Goal: Information Seeking & Learning: Find specific fact

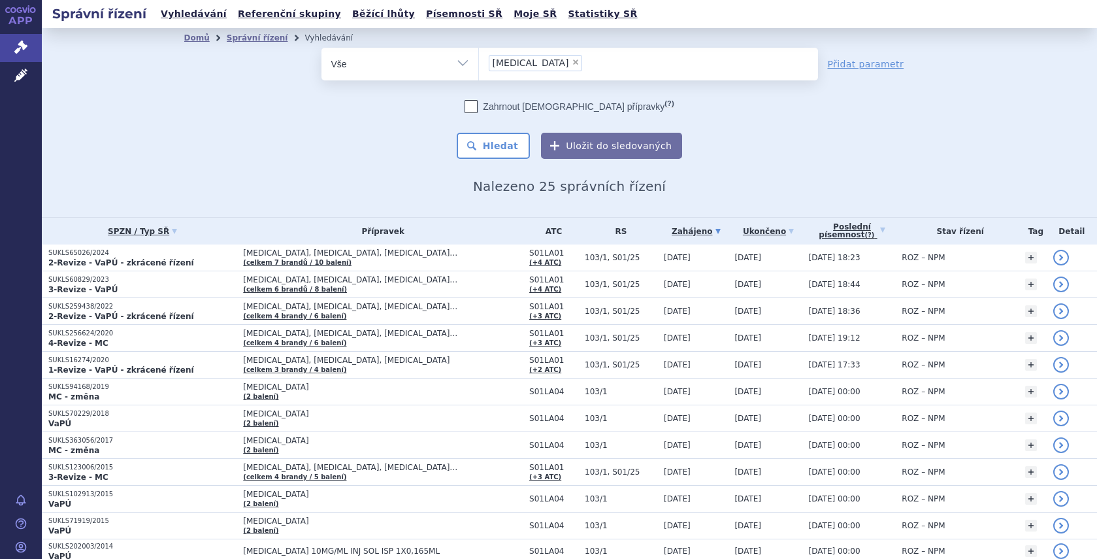
click at [559, 74] on ul "× lucentis" at bounding box center [648, 62] width 339 height 29
click at [479, 74] on select "lucentis" at bounding box center [478, 63] width 1 height 33
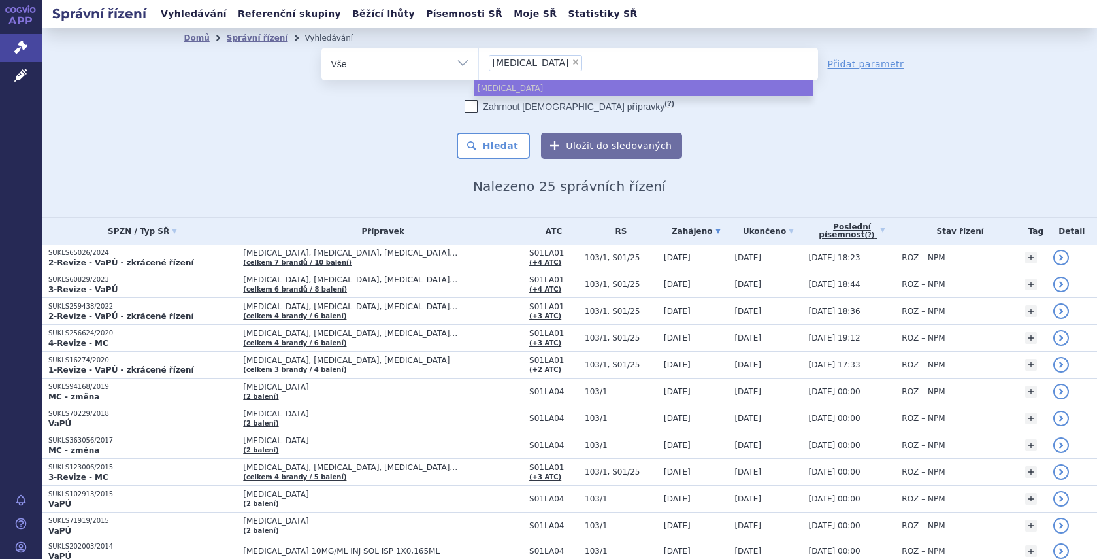
select select
type input "lucentis"
type input "l"
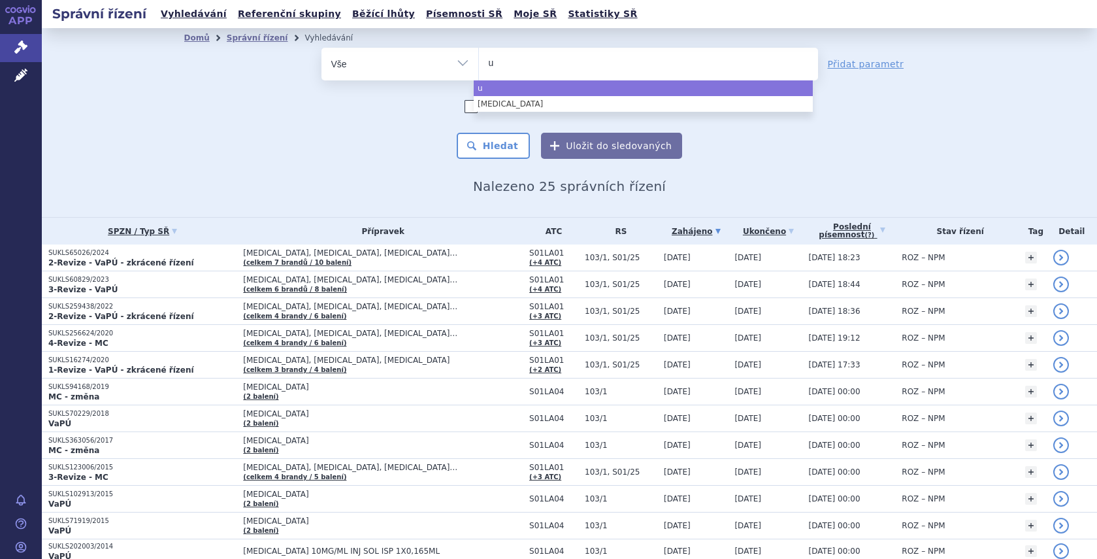
type input "ul"
type input "ult"
type input "ulti"
type input "ultib"
type input "ultibro"
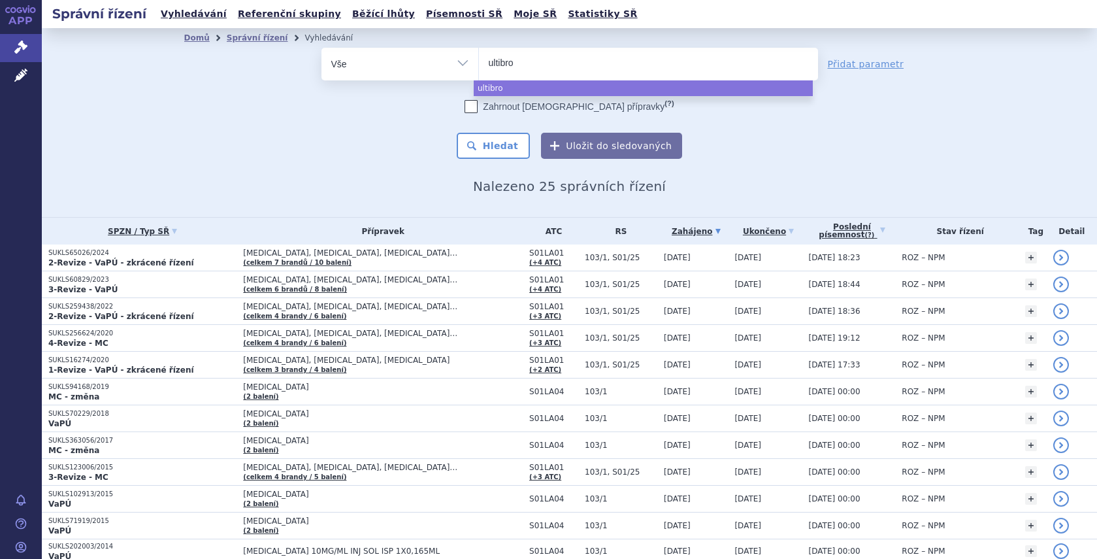
select select "ultibro"
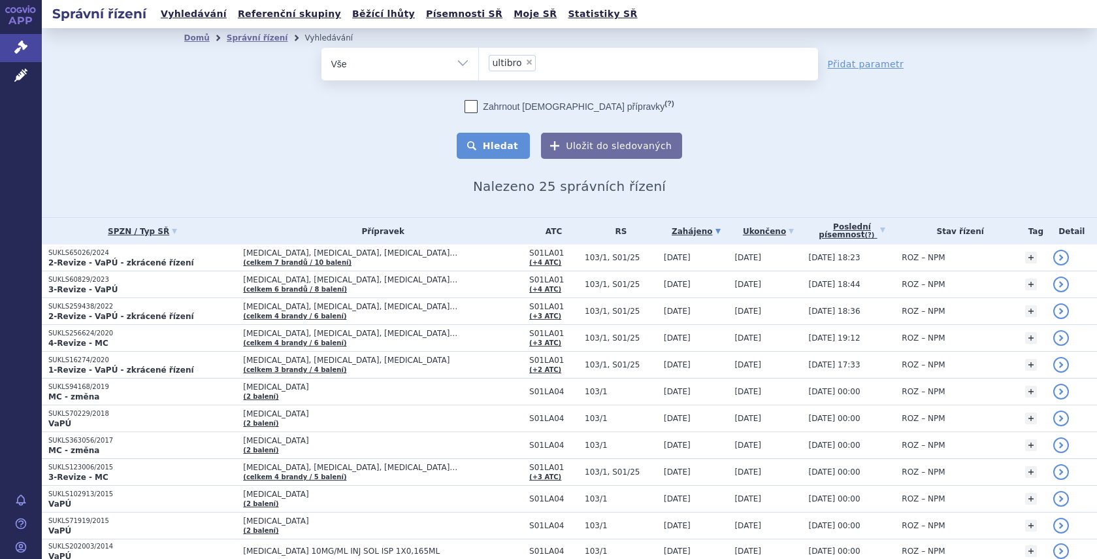
click at [488, 147] on button "Hledat" at bounding box center [494, 146] width 74 height 26
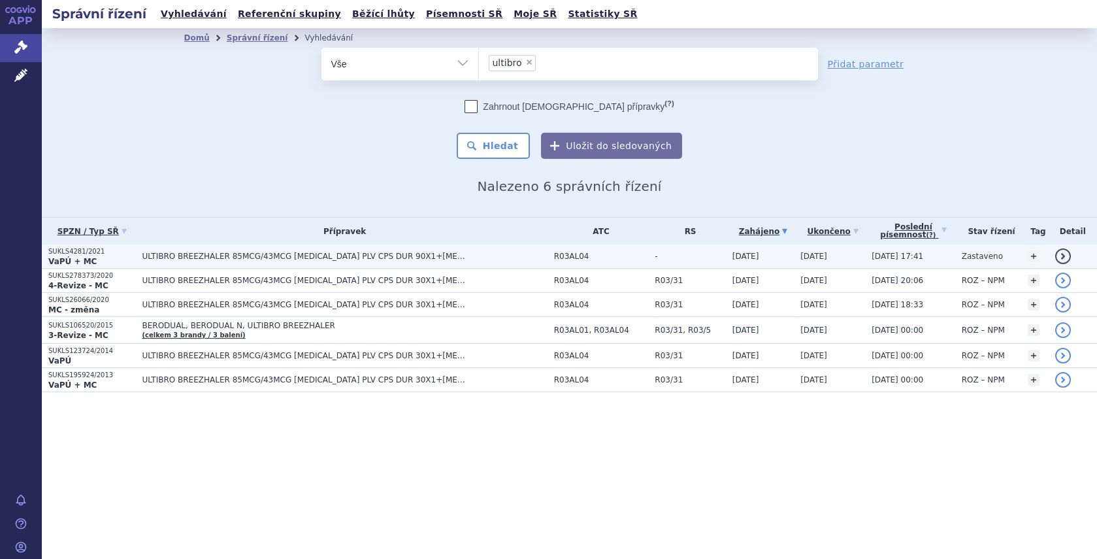
click at [182, 258] on span "ULTIBRO BREEZHALER 85MCG/43MCG [MEDICAL_DATA] PLV CPS DUR 90X1+[MEDICAL_DATA]" at bounding box center [305, 256] width 327 height 9
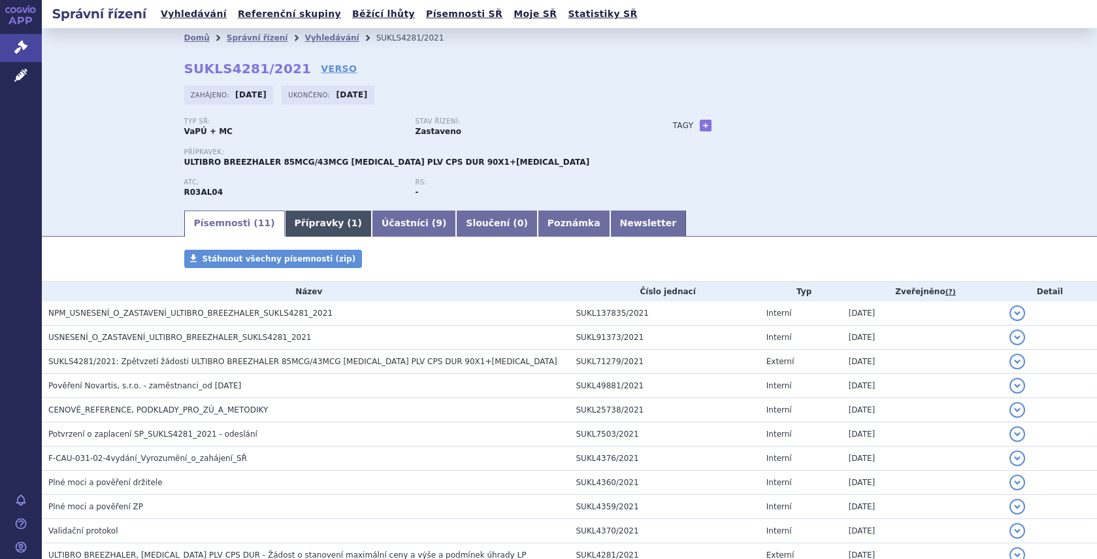
click at [300, 225] on link "Přípravky ( 1 )" at bounding box center [328, 223] width 87 height 26
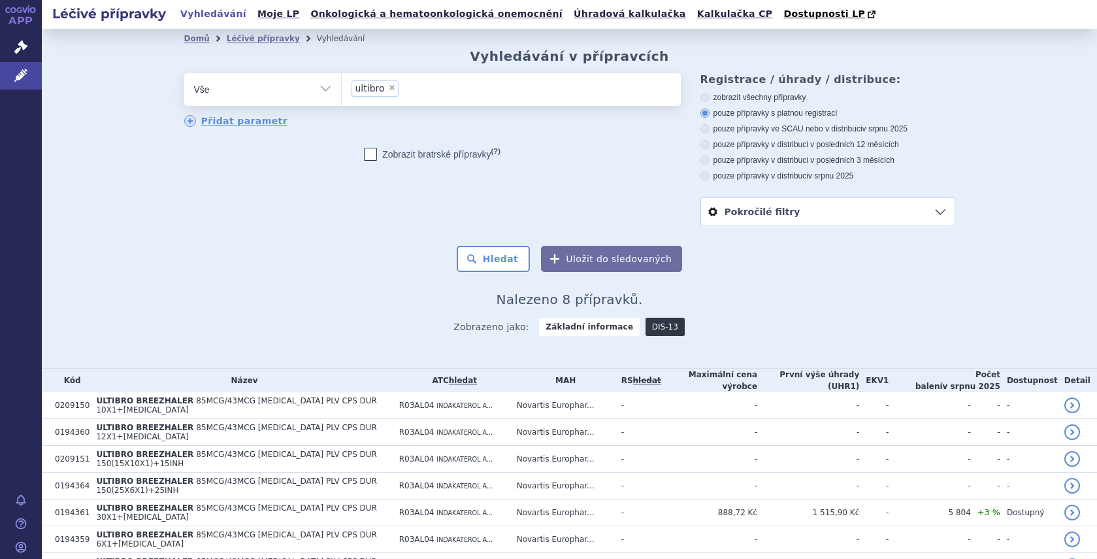
click at [648, 327] on link "DIS-13" at bounding box center [665, 327] width 39 height 18
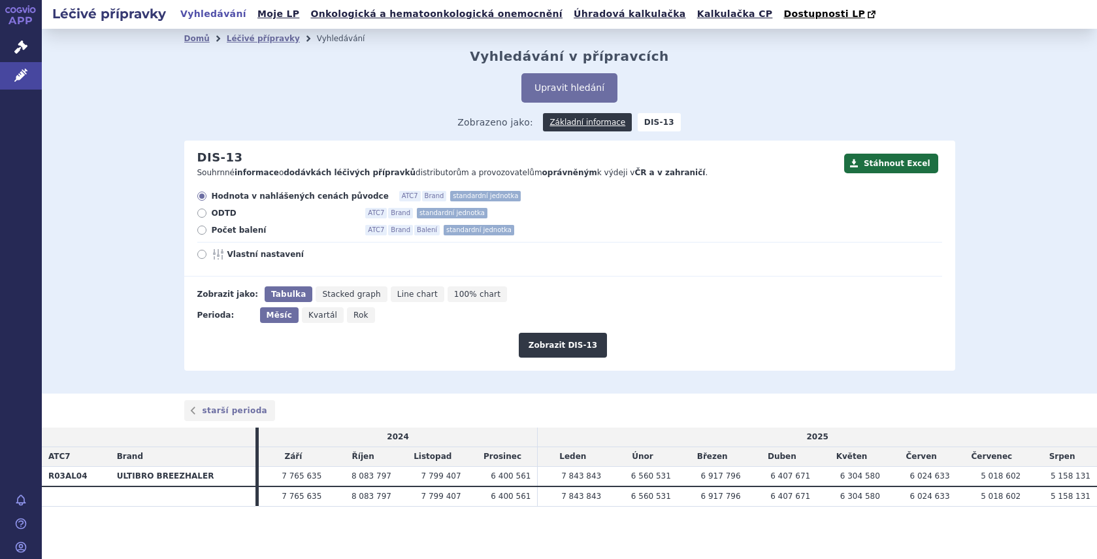
click at [354, 317] on span "Rok" at bounding box center [361, 314] width 15 height 9
click at [352, 316] on input "Rok" at bounding box center [351, 311] width 8 height 8
radio input "true"
click at [239, 232] on span "Počet balení" at bounding box center [284, 230] width 144 height 10
click at [207, 232] on input "Počet balení ATC7 Brand Balení standardní jednotka" at bounding box center [203, 231] width 8 height 8
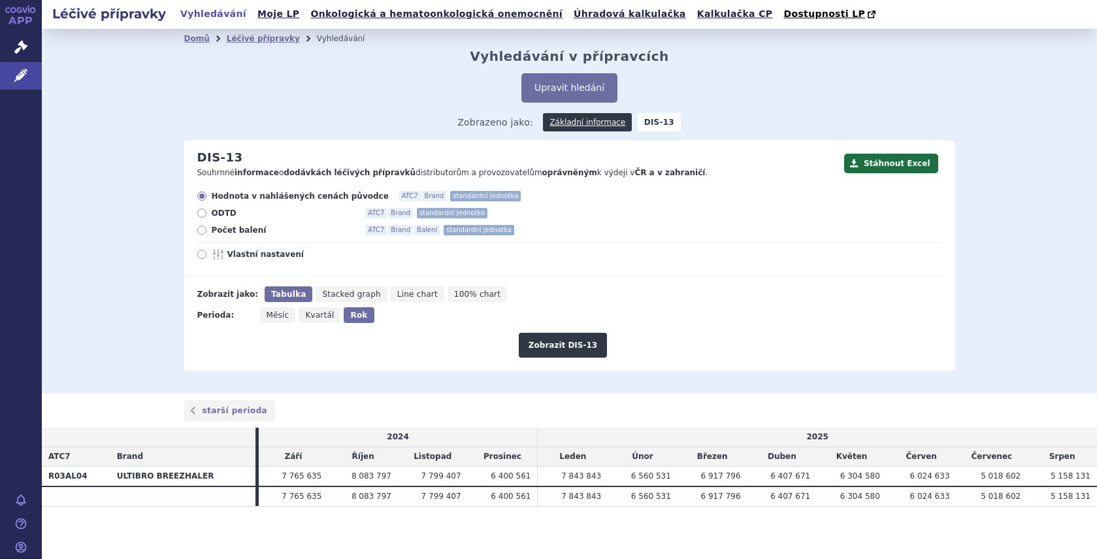
radio input "true"
click at [556, 346] on button "Zobrazit DIS-13" at bounding box center [563, 345] width 88 height 25
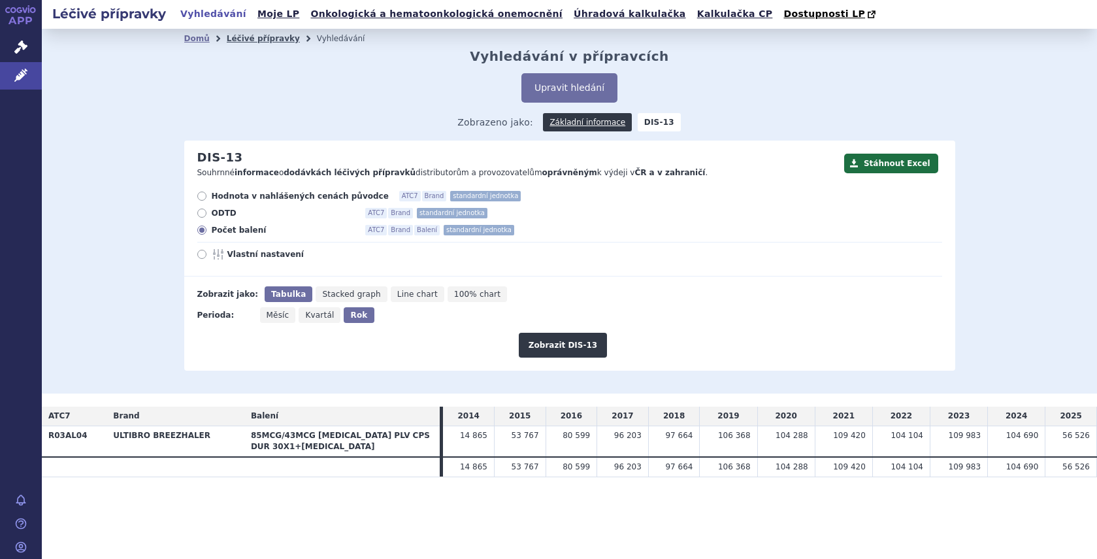
click at [239, 42] on link "Léčivé přípravky" at bounding box center [263, 38] width 73 height 9
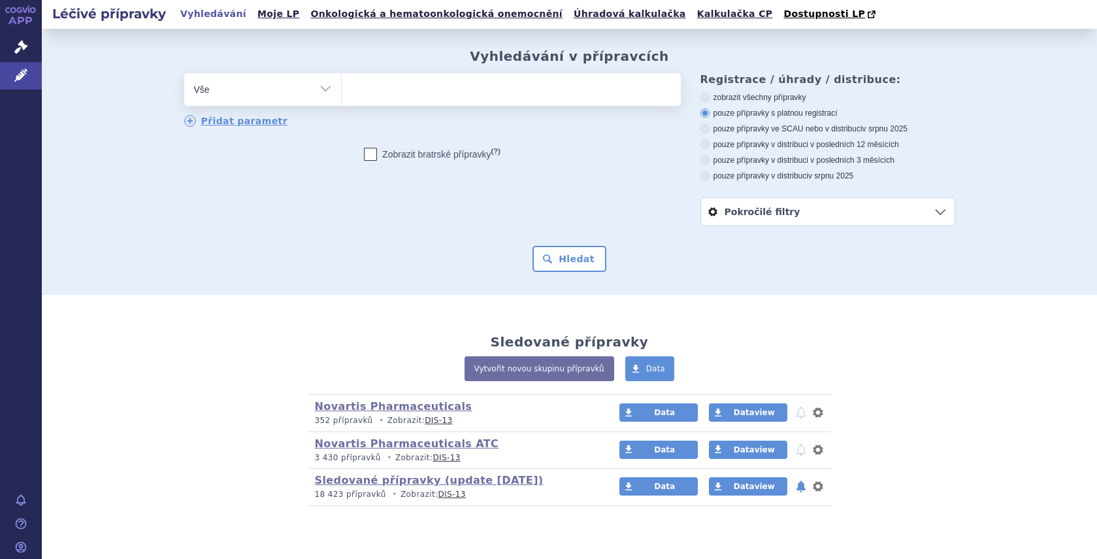
click at [391, 93] on ul at bounding box center [511, 86] width 339 height 27
click at [342, 93] on select at bounding box center [341, 89] width 1 height 33
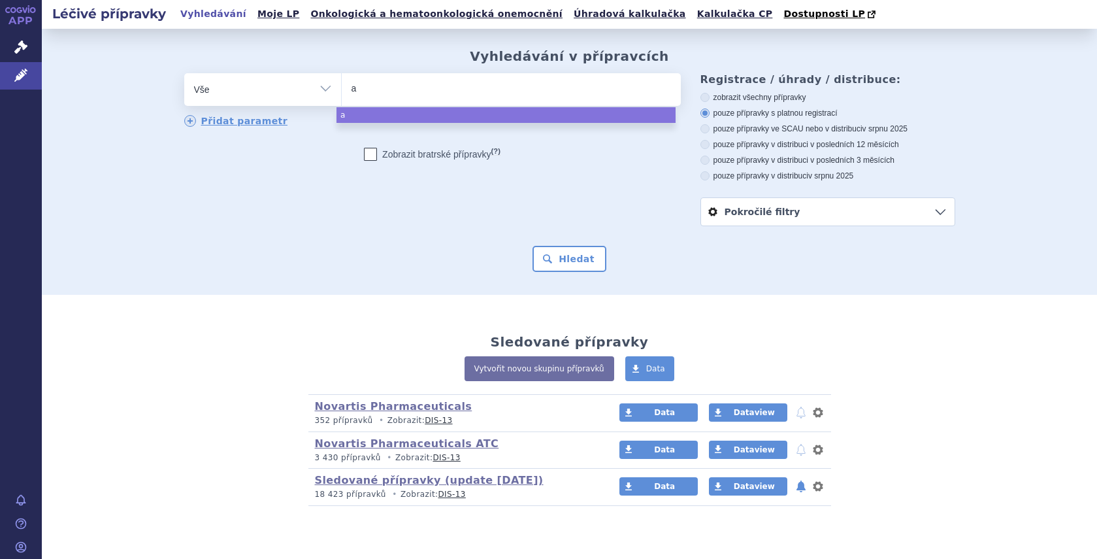
type input "at"
type input "ate"
type input "atec"
type input "atectu"
type input "atectur"
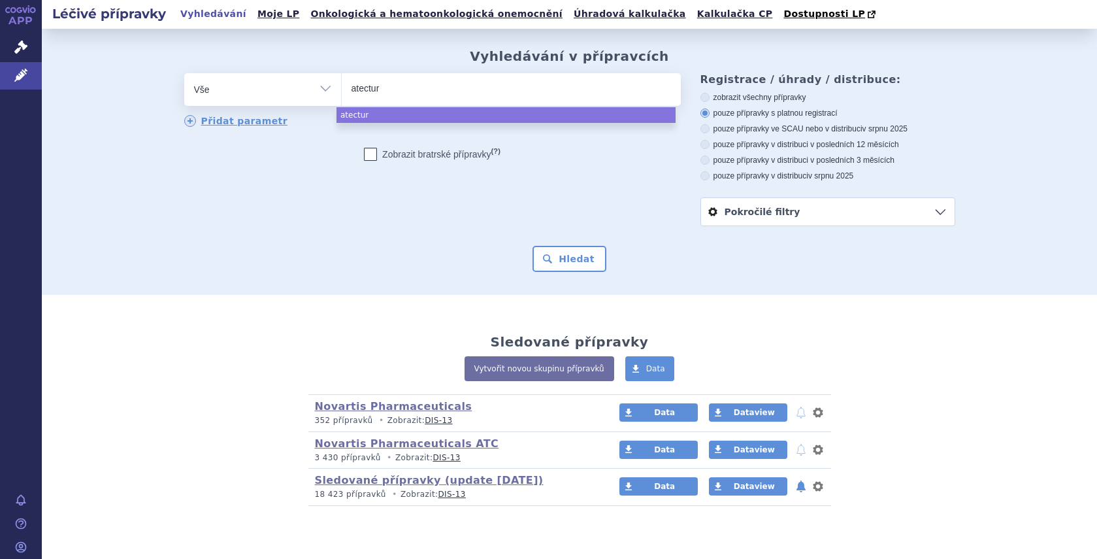
type input "atectura"
select select "atectura"
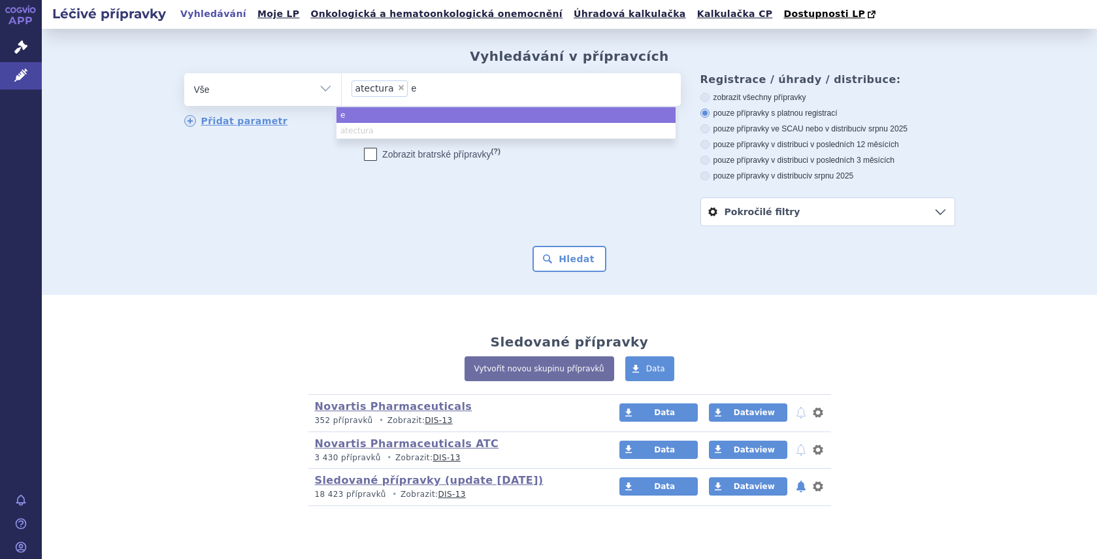
type input "en"
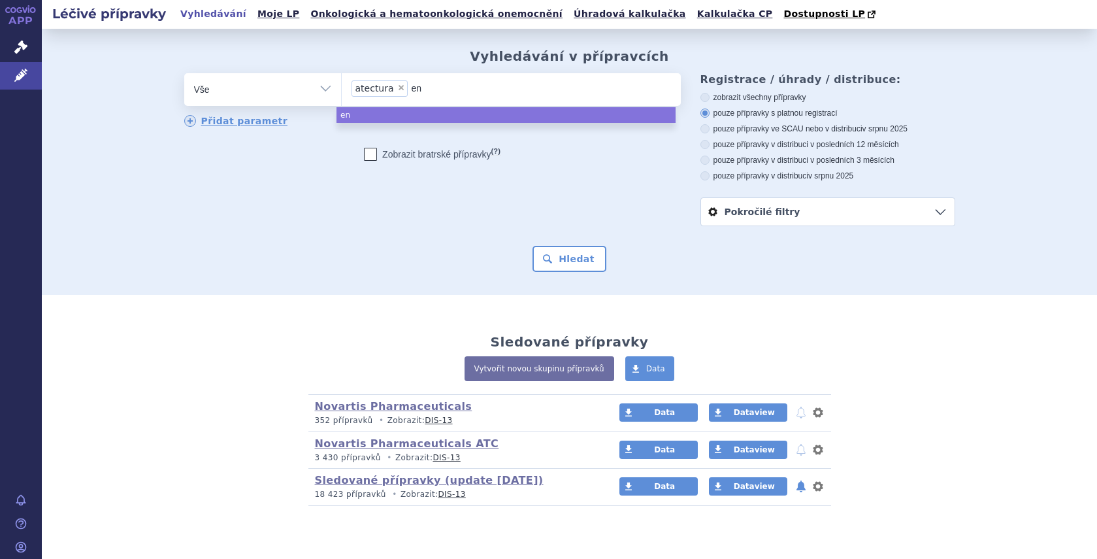
type input "ene"
type input "ener"
type input "enerz"
type input "enerza"
type input "enerzai"
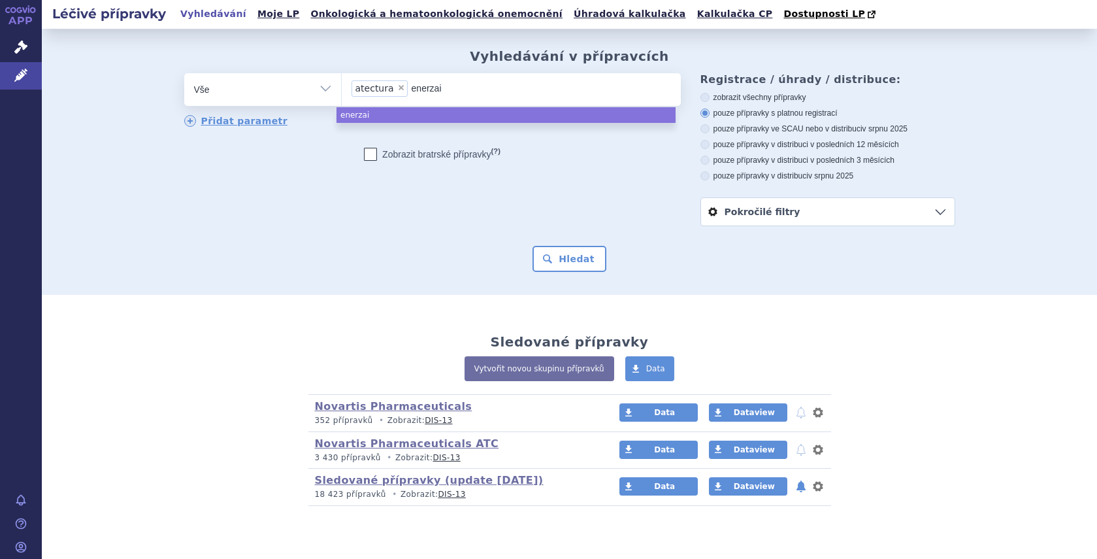
type input "enerzait"
type input "enerzai"
type input "enerzair"
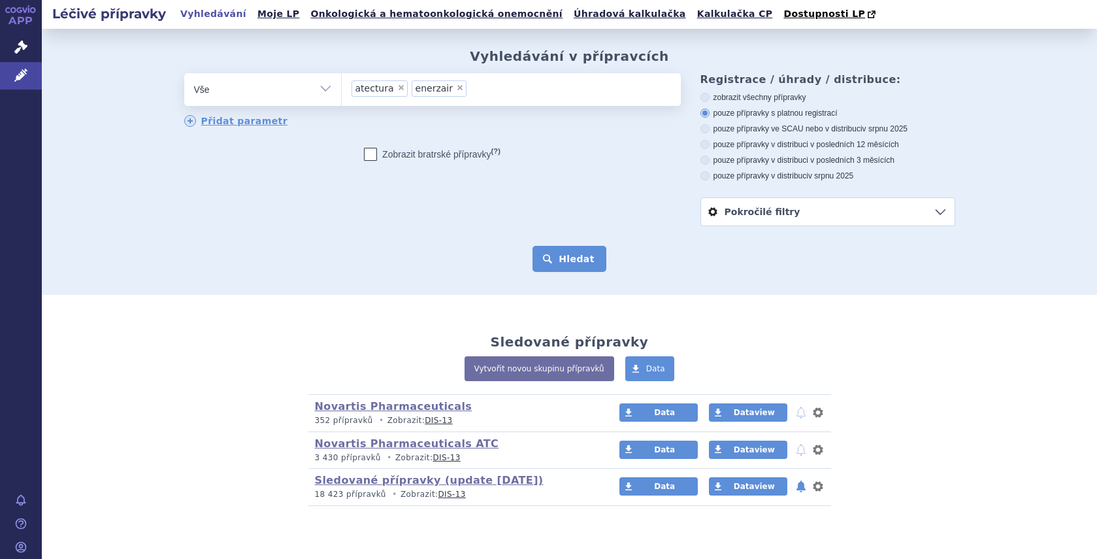
click at [581, 262] on button "Hledat" at bounding box center [570, 259] width 74 height 26
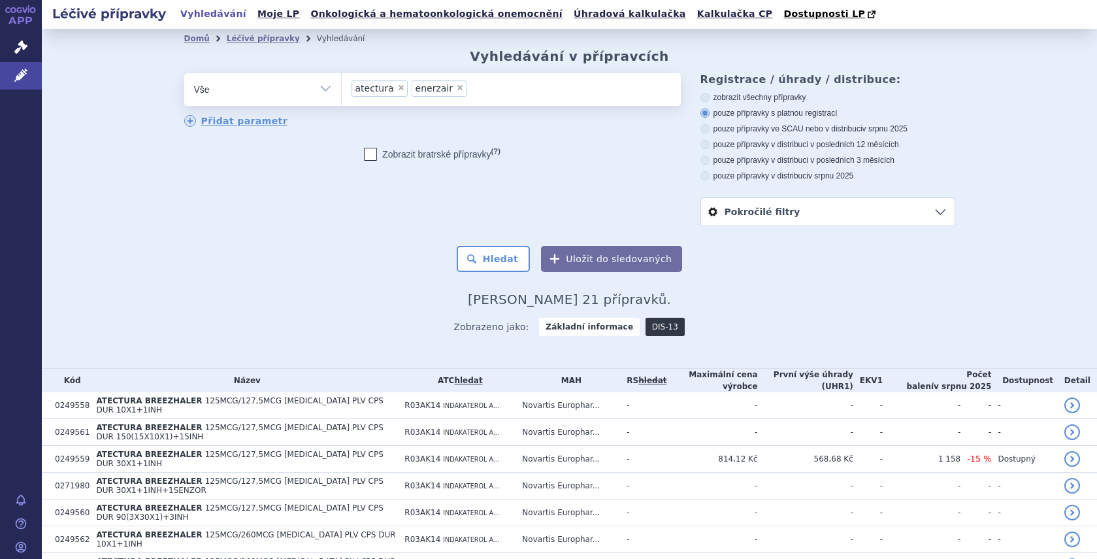
click at [651, 331] on link "DIS-13" at bounding box center [665, 327] width 39 height 18
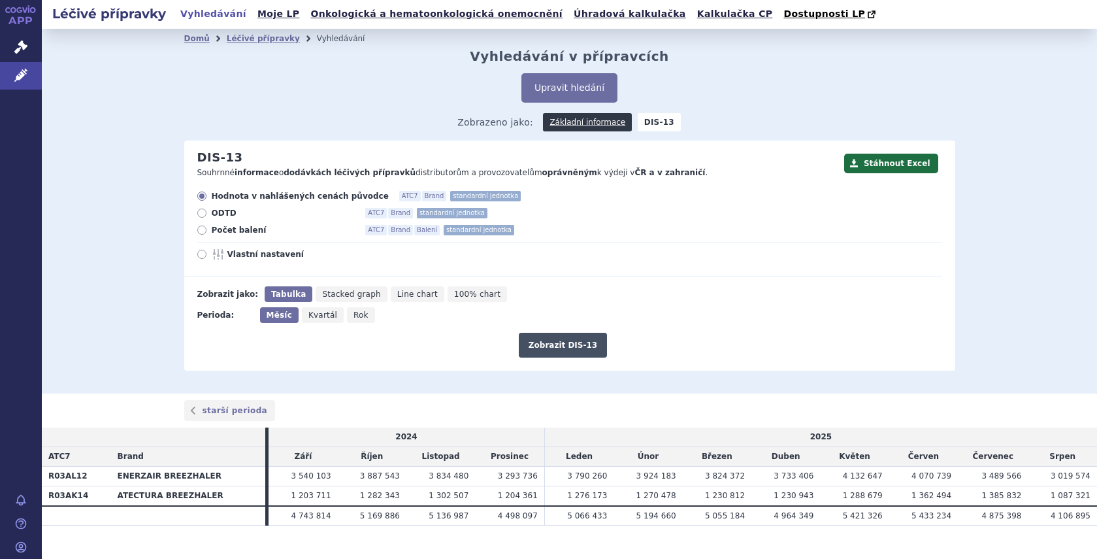
click at [543, 346] on button "Zobrazit DIS-13" at bounding box center [563, 345] width 88 height 25
click at [354, 319] on span "Rok" at bounding box center [361, 314] width 15 height 9
click at [348, 316] on input "Rok" at bounding box center [351, 311] width 8 height 8
radio input "true"
click at [554, 350] on button "Zobrazit DIS-13" at bounding box center [563, 345] width 88 height 25
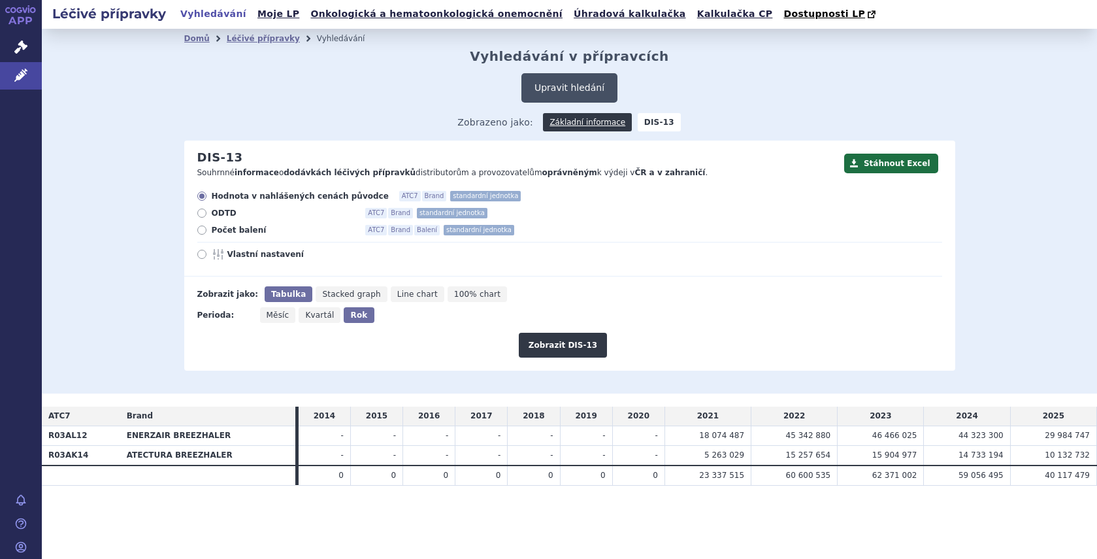
click at [567, 88] on button "Upravit hledání" at bounding box center [570, 87] width 96 height 29
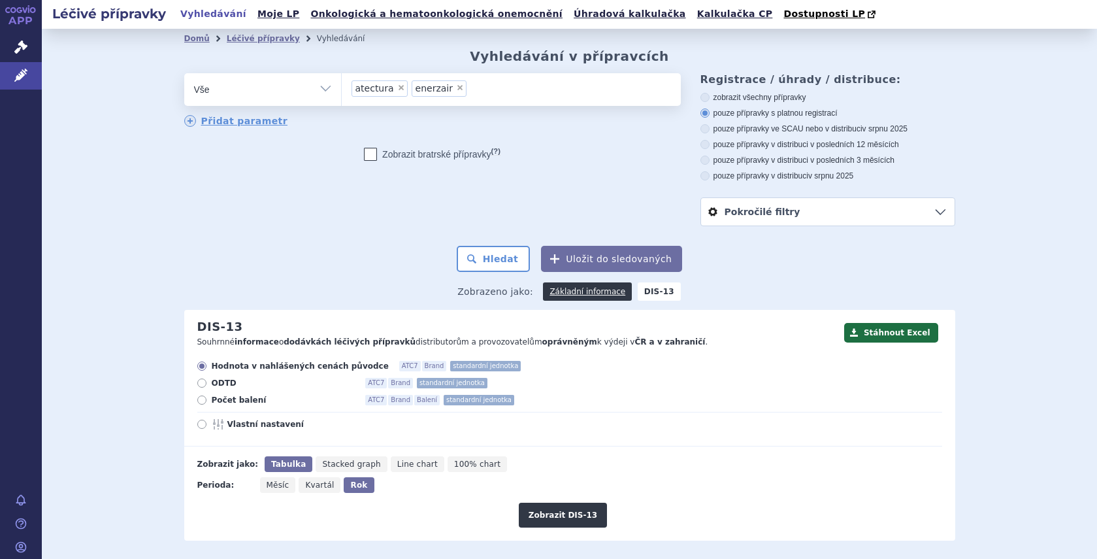
click at [479, 88] on ul "× atectura × enerzair" at bounding box center [511, 87] width 339 height 29
click at [342, 88] on select "atectura enerzair" at bounding box center [341, 89] width 1 height 33
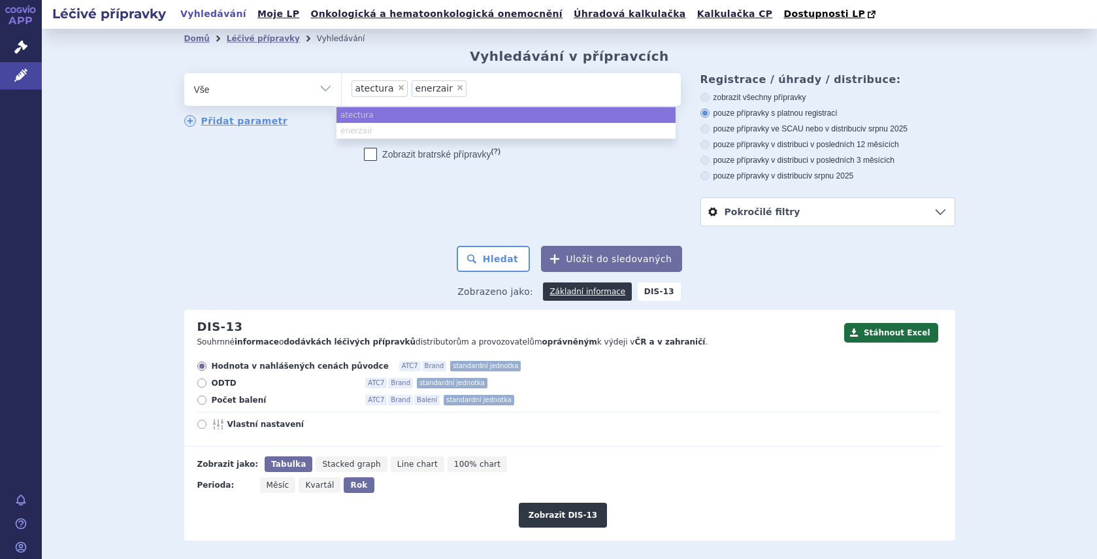
type input "enerzair"
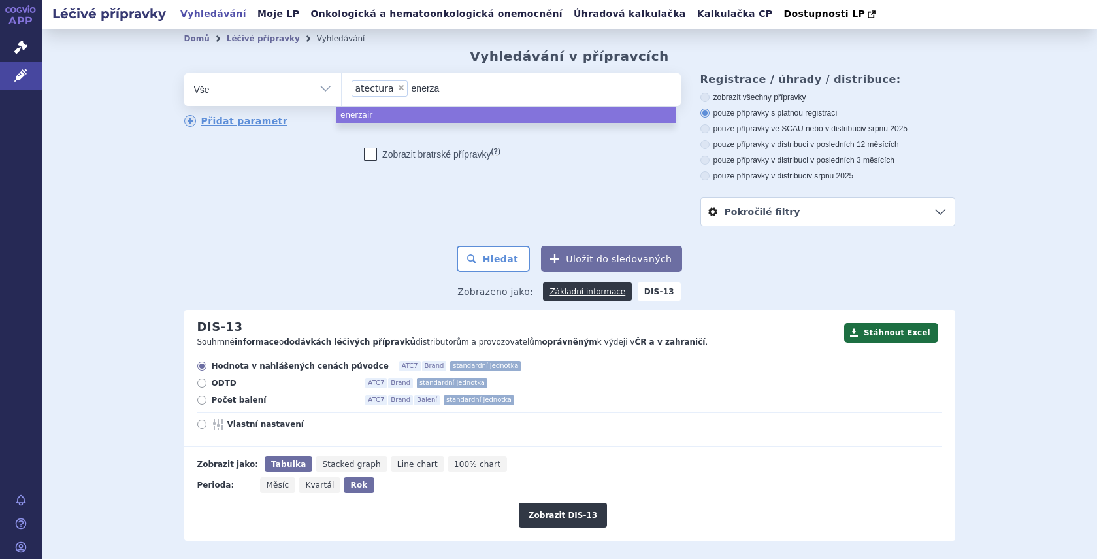
type input "enerz"
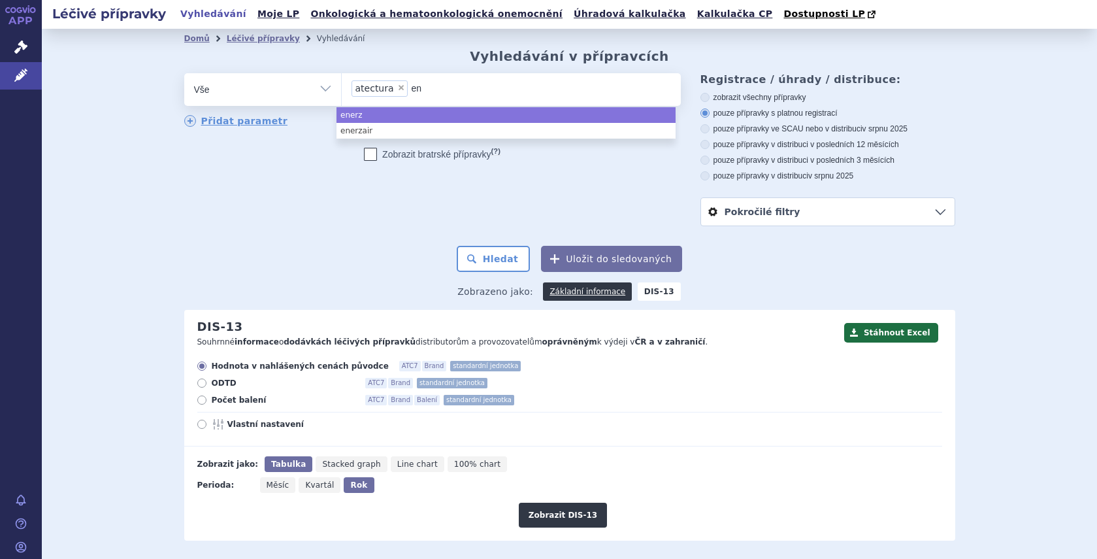
type input "e"
select select
type input "atectur"
type input "a"
type input "ta"
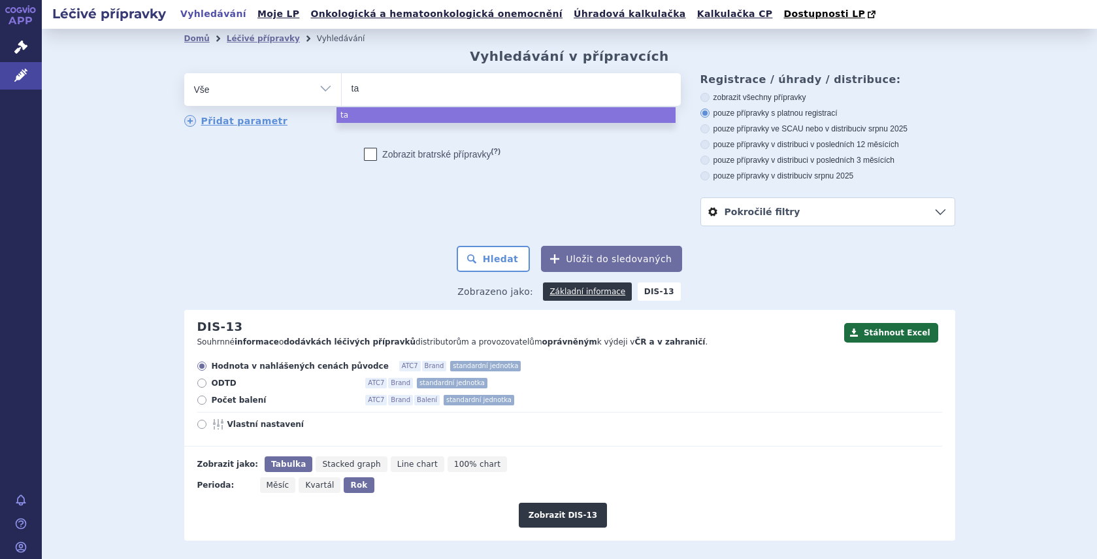
type input "taf"
type input "tafi"
type input "tafin"
type input "tafinl"
type input "tafinla"
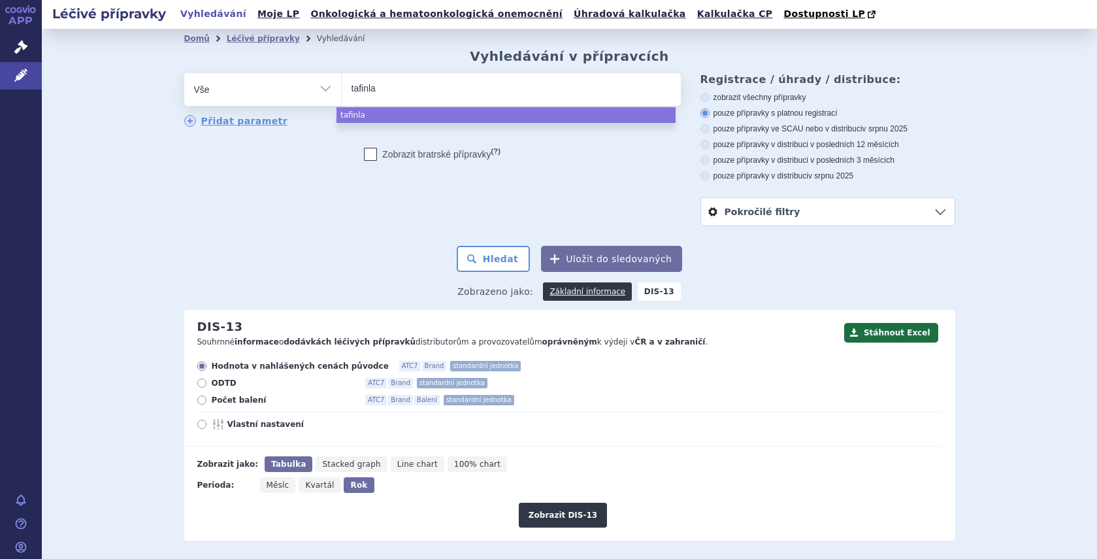
type input "[MEDICAL_DATA]"
select select "[MEDICAL_DATA]"
type input "me"
type input "mek"
type input "meki"
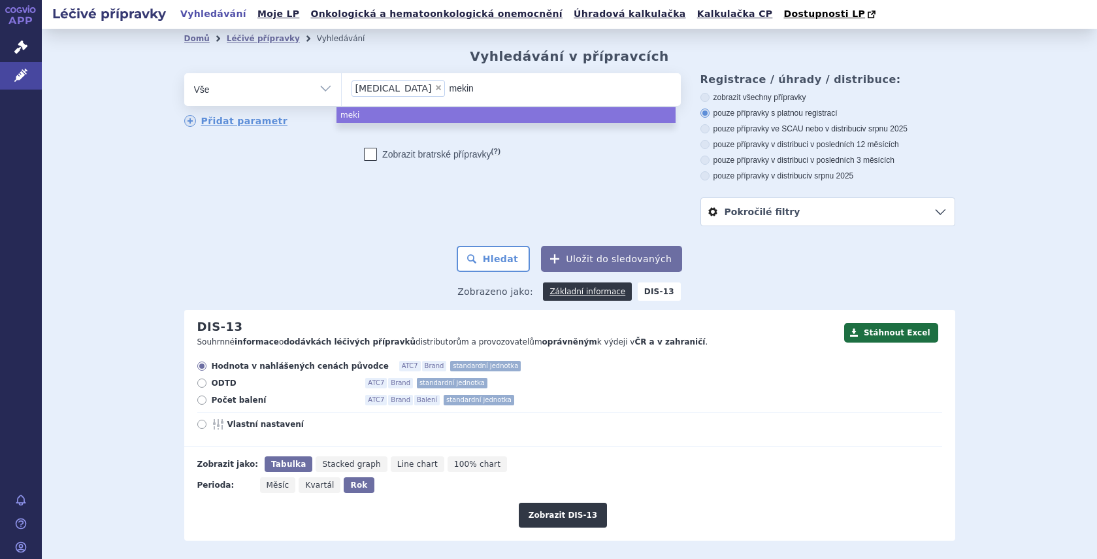
type input "mekini"
type input "mekinis"
type input "[MEDICAL_DATA]"
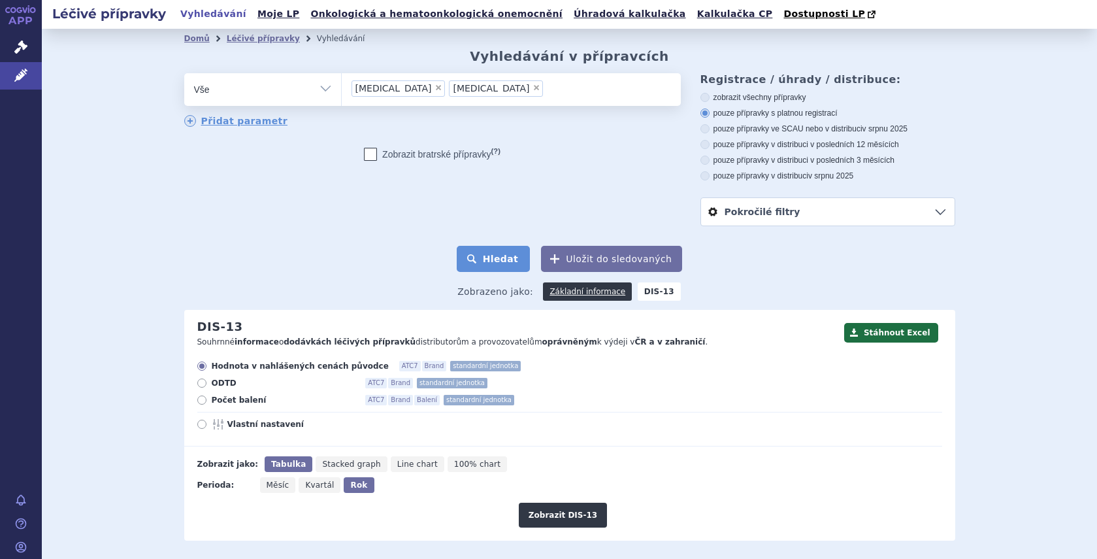
click at [499, 254] on button "Hledat" at bounding box center [494, 259] width 74 height 26
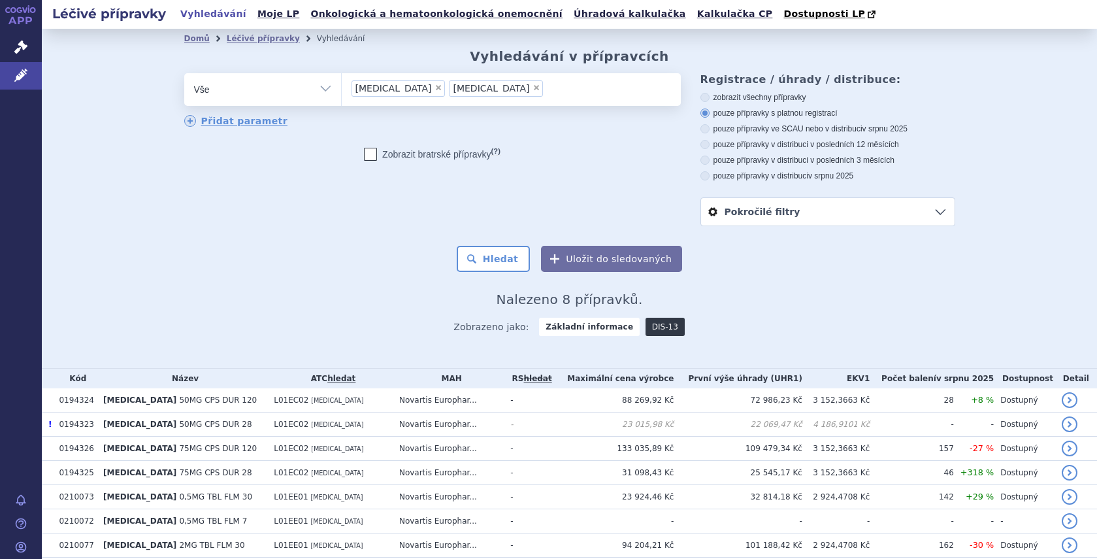
click at [647, 321] on link "DIS-13" at bounding box center [665, 327] width 39 height 18
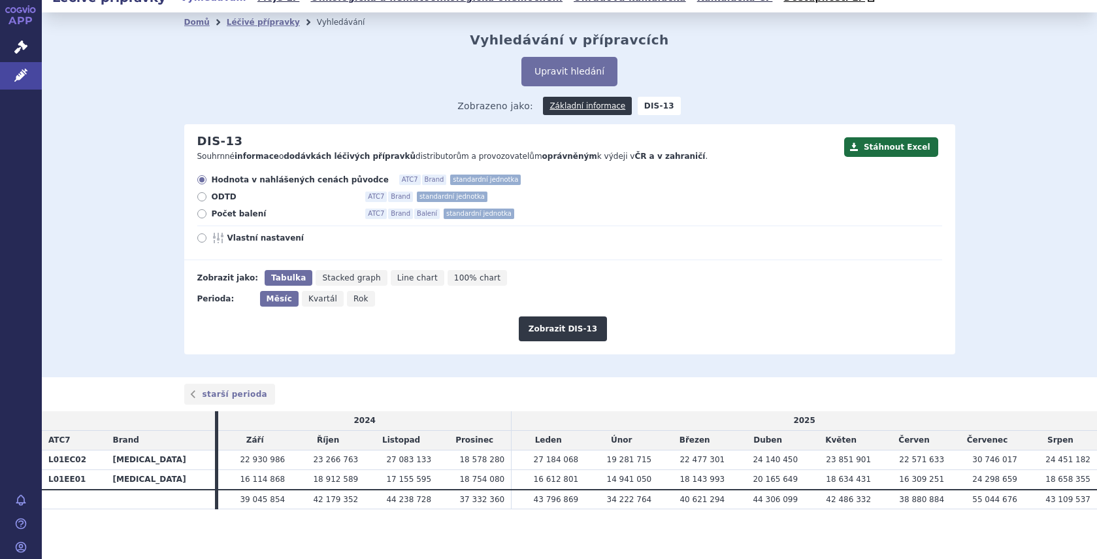
scroll to position [20, 0]
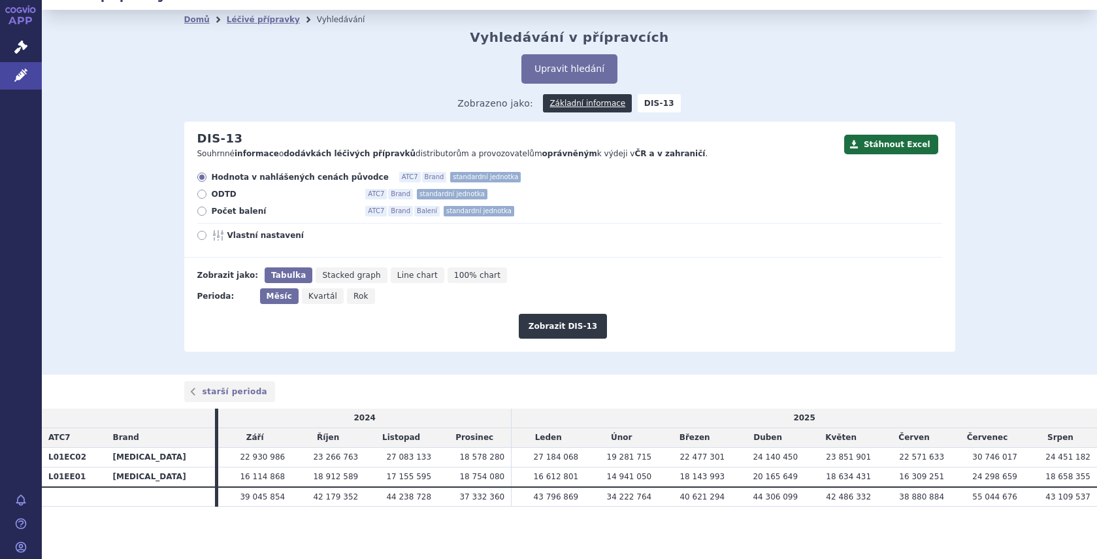
click at [354, 296] on span "Rok" at bounding box center [361, 295] width 15 height 9
click at [347, 296] on input "Rok" at bounding box center [351, 292] width 8 height 8
radio input "true"
click at [558, 320] on button "Zobrazit DIS-13" at bounding box center [563, 326] width 88 height 25
